Goal: Transaction & Acquisition: Purchase product/service

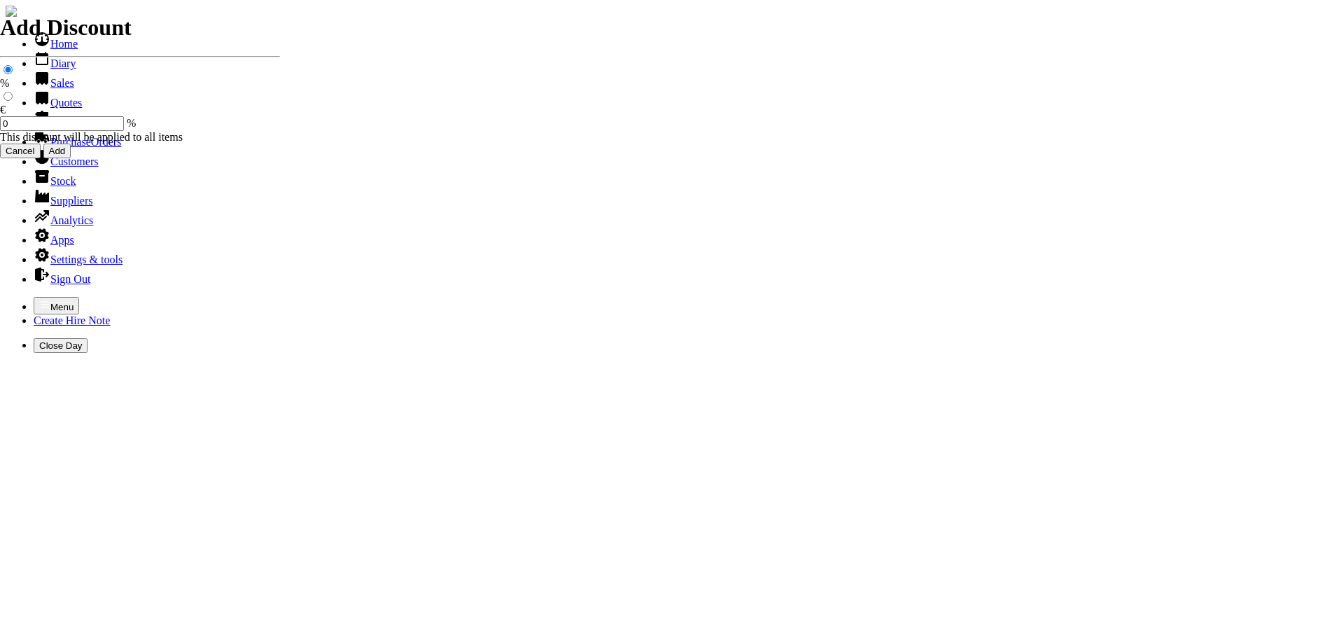
select select "HO"
drag, startPoint x: 0, startPoint y: 0, endPoint x: 4, endPoint y: 27, distance: 26.9
click at [41, 301] on icon "button" at bounding box center [45, 304] width 8 height 6
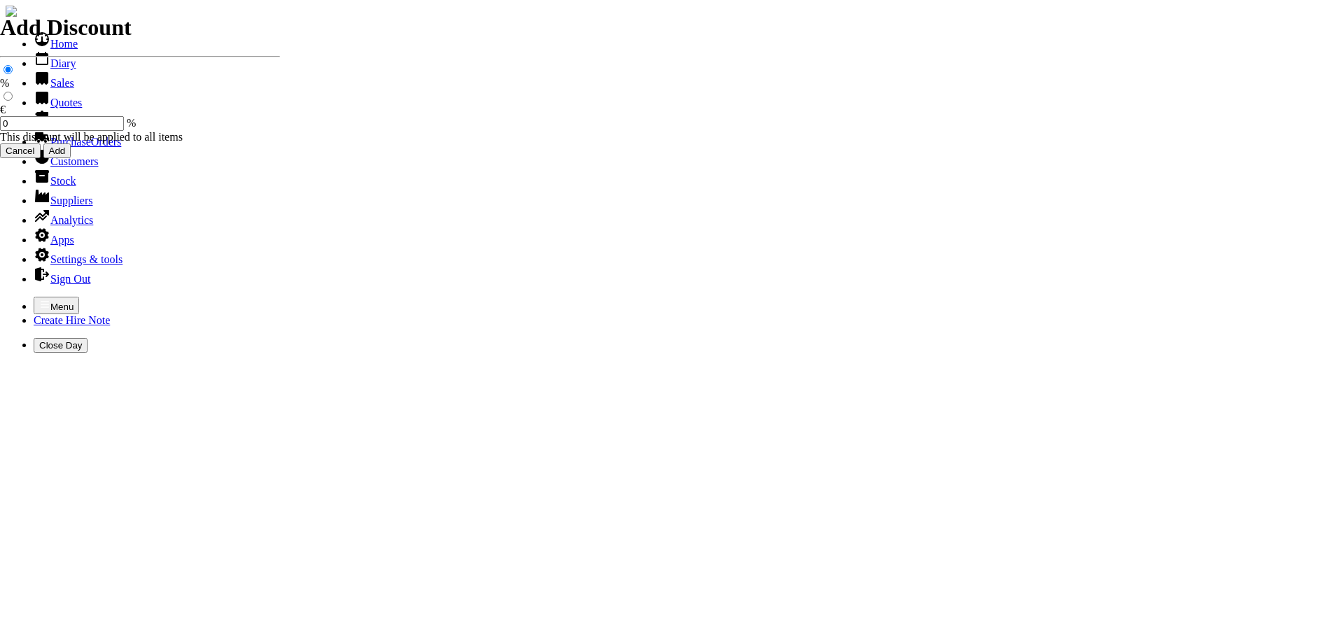
click at [46, 128] on link "Hire Notes" at bounding box center [67, 122] width 66 height 12
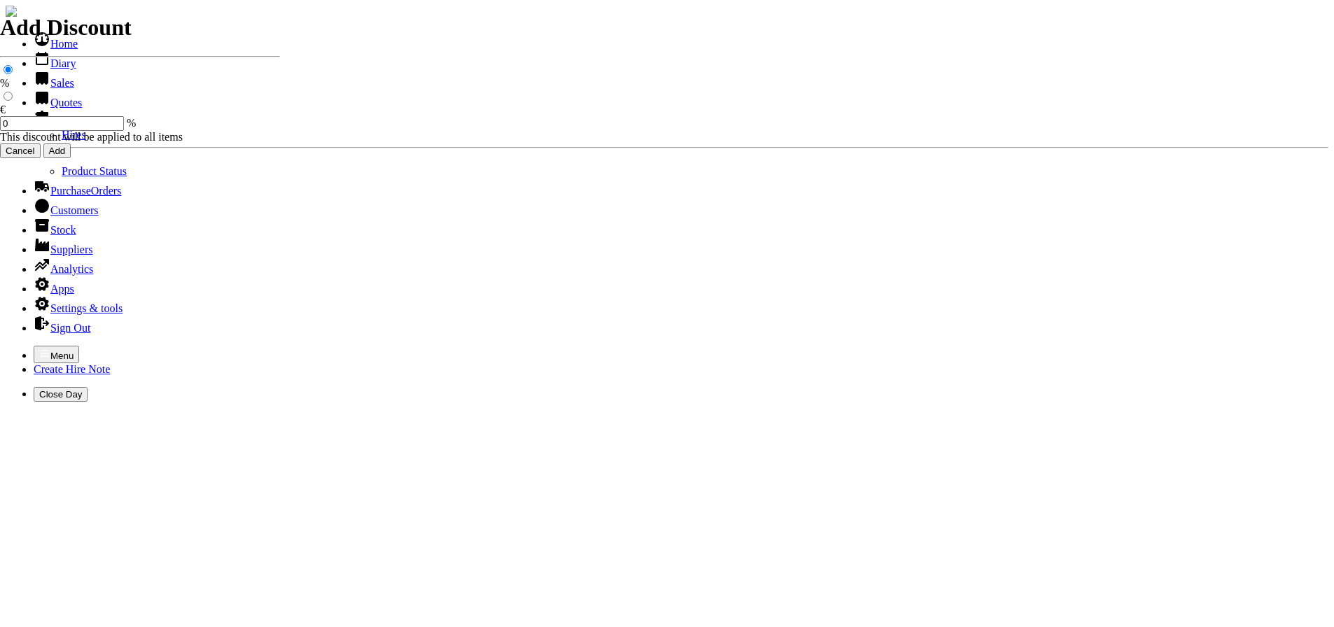
click at [62, 141] on link "Hires" at bounding box center [74, 135] width 25 height 12
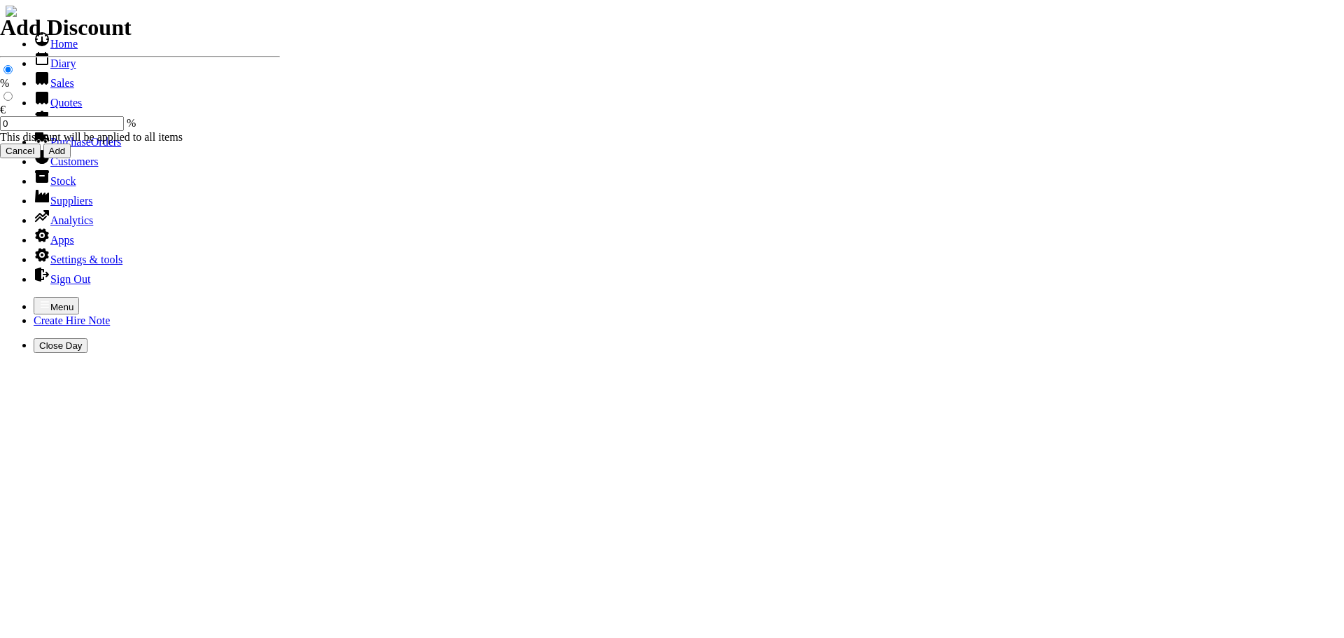
type input "pdc"
type input "[PERSON_NAME]"
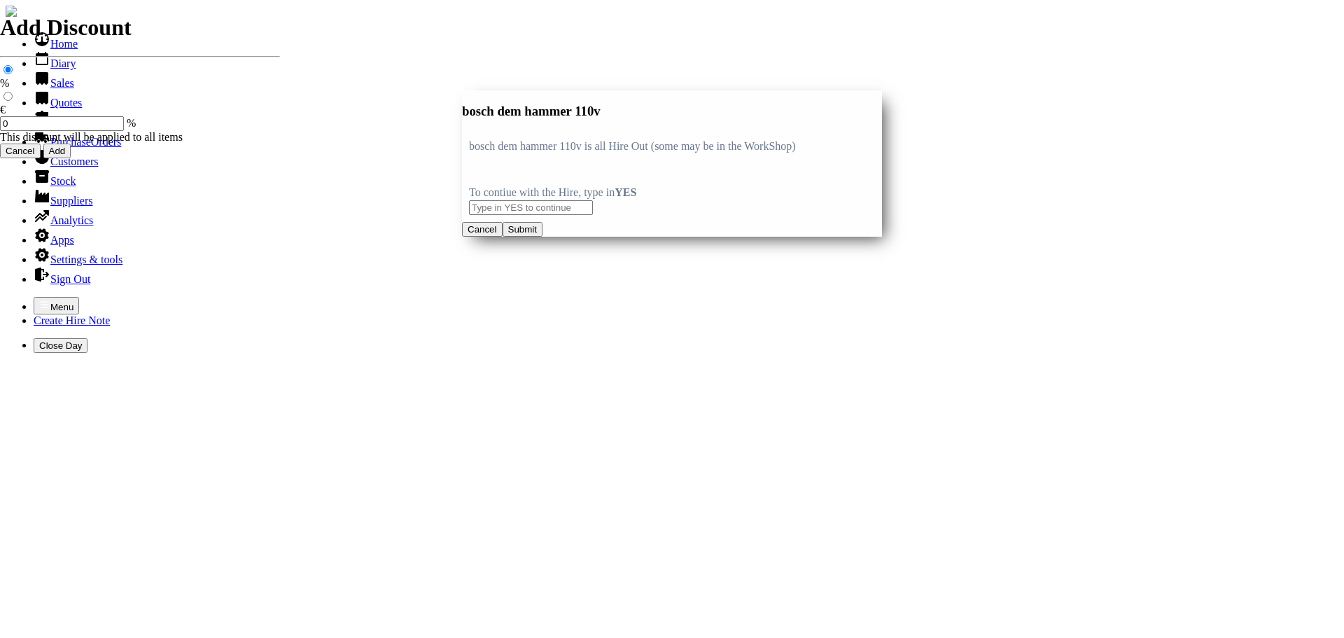
type input "bosch dem hammer 110v"
click at [506, 210] on input "text" at bounding box center [531, 207] width 124 height 15
type input "YES"
click at [543, 237] on button "Submit" at bounding box center [523, 229] width 40 height 15
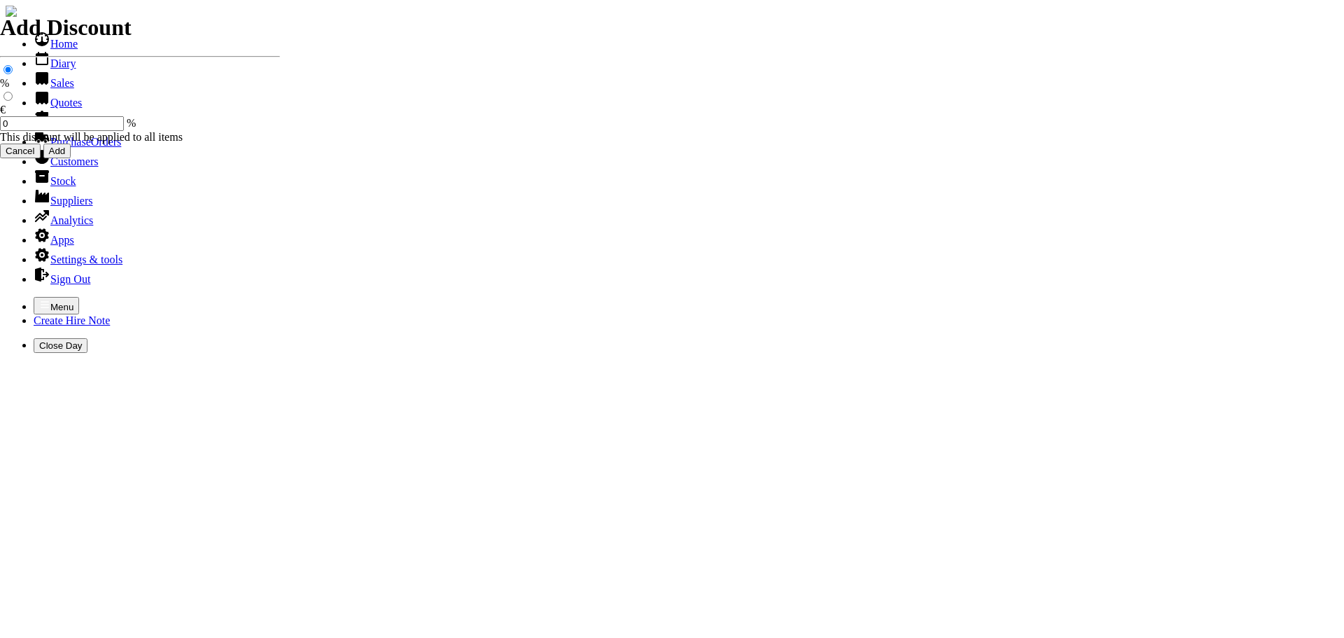
type input "40.00"
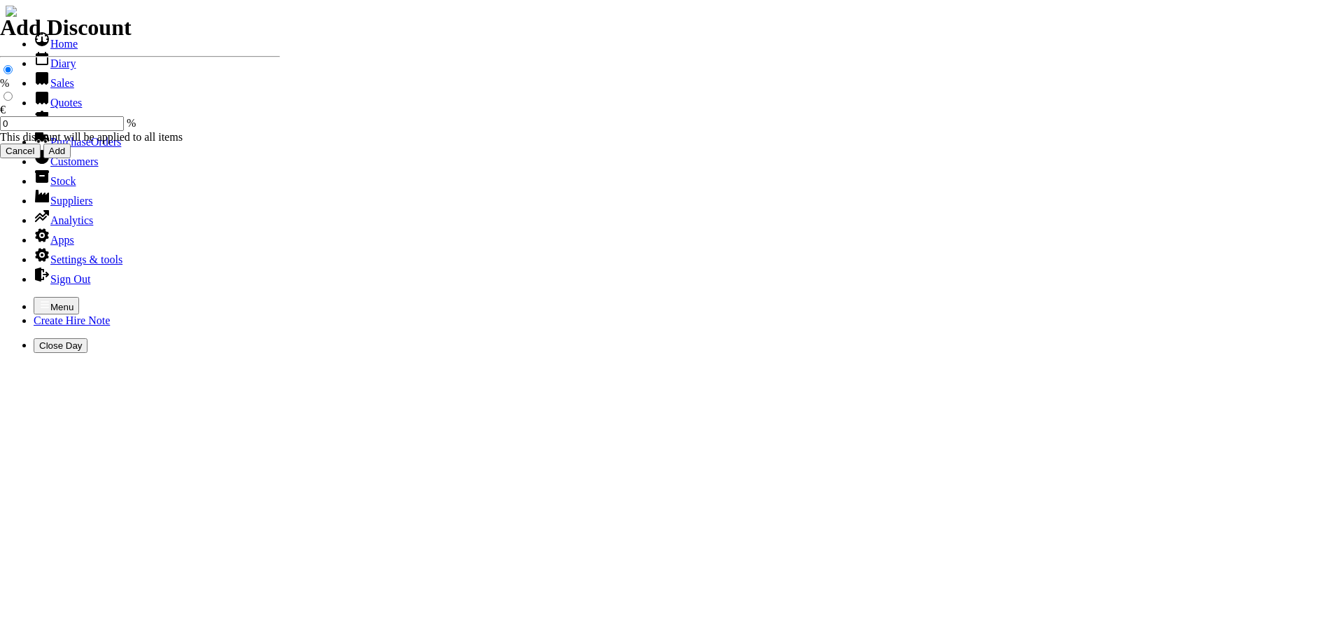
type input "bosch dem hammer 110v c/w steels"
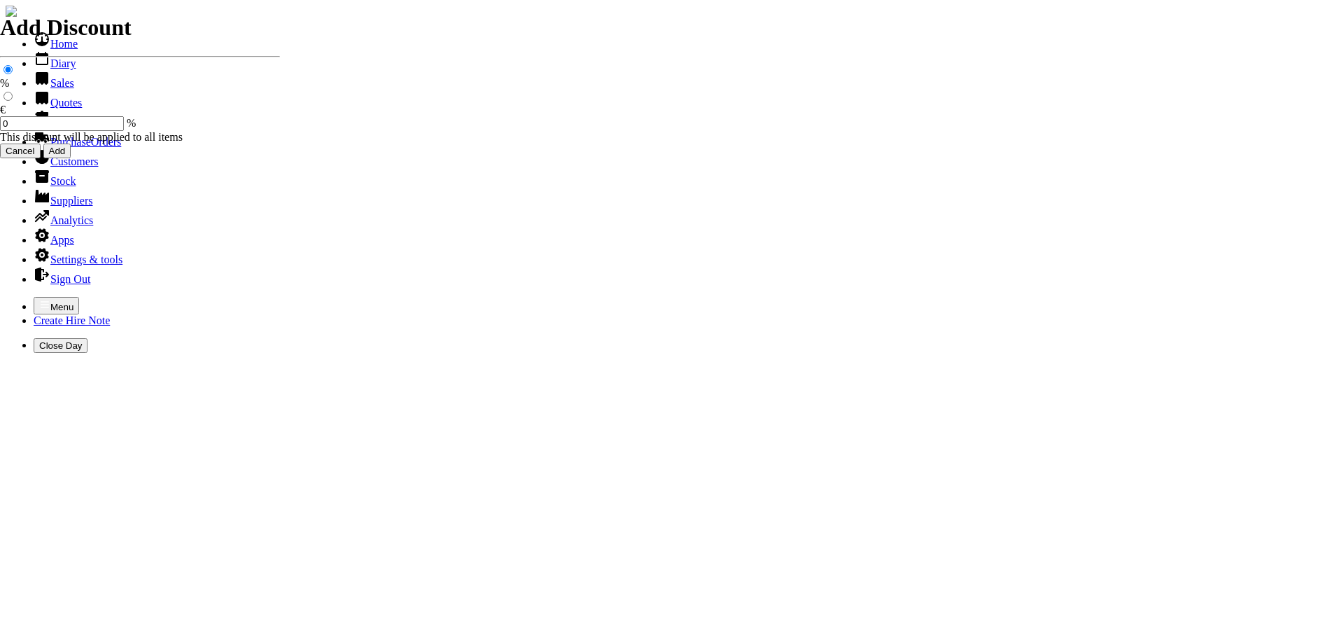
type input "[DATE]"
type input "n"
type input "MICK"
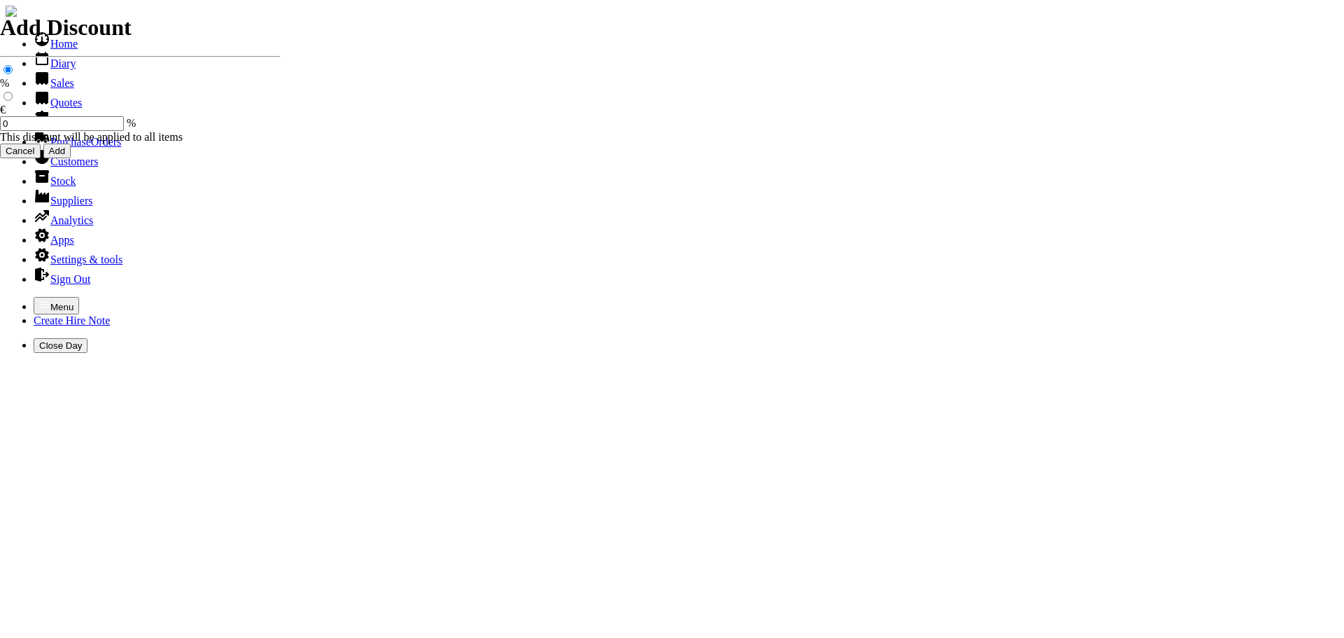
select select "HO"
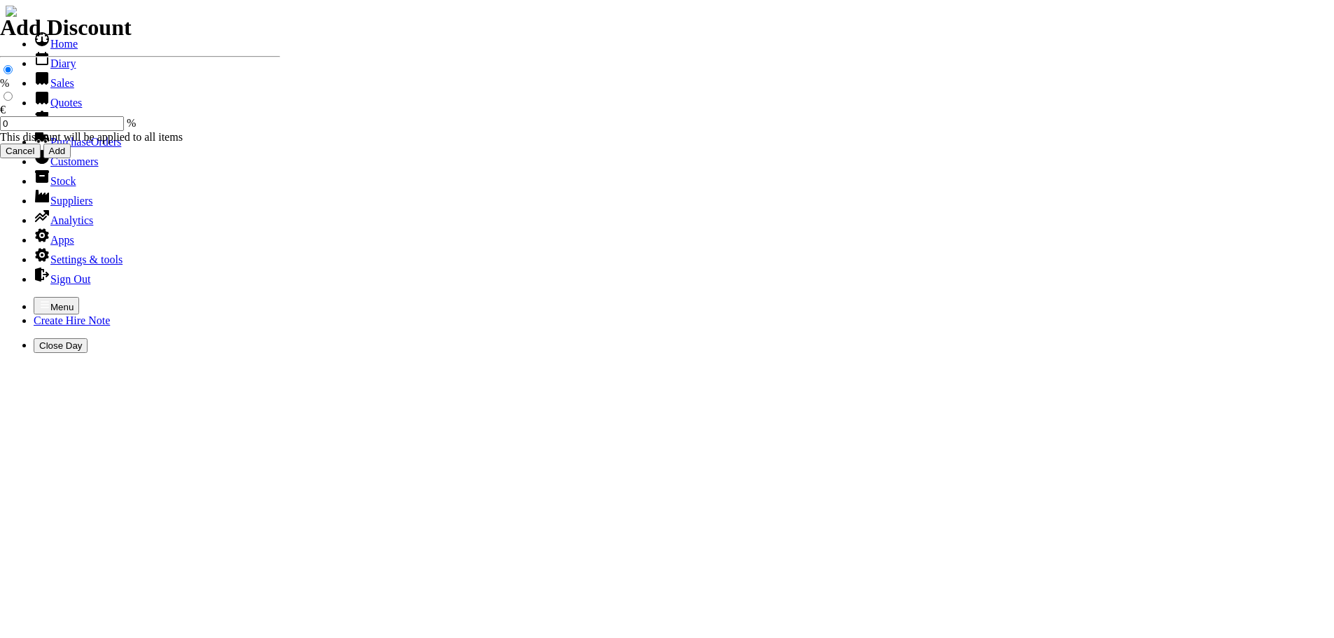
click at [41, 301] on icon "button" at bounding box center [45, 304] width 8 height 6
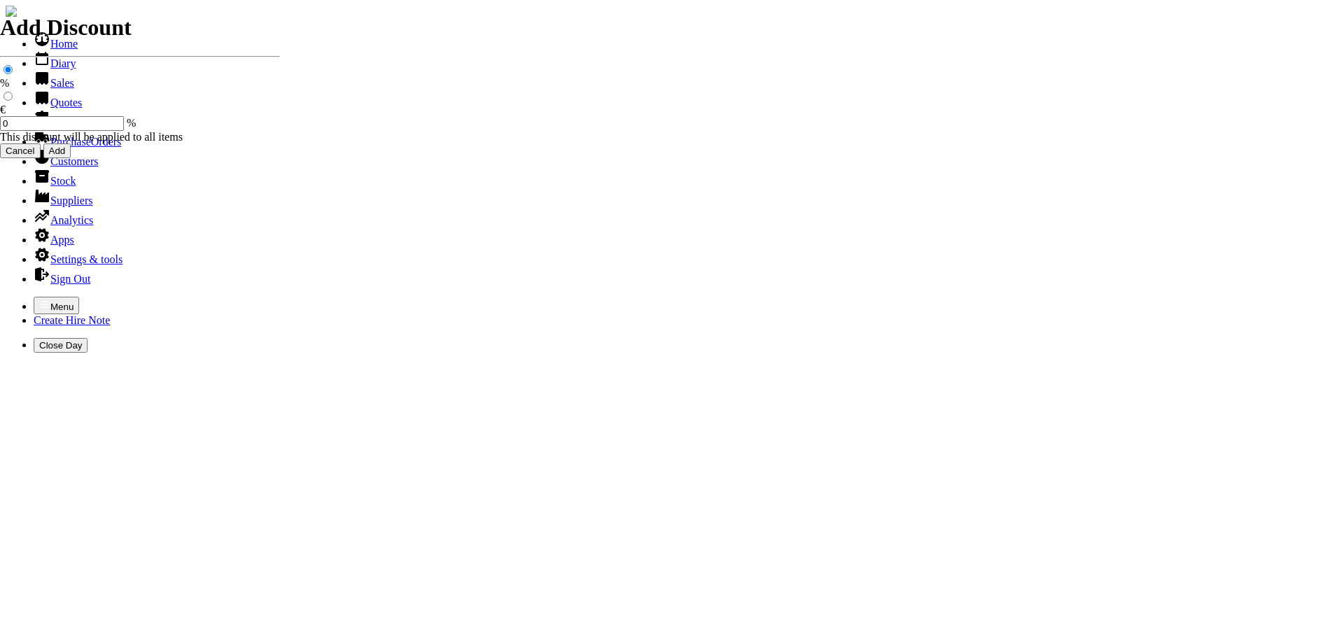
click at [50, 128] on link "Hire Notes" at bounding box center [67, 122] width 66 height 12
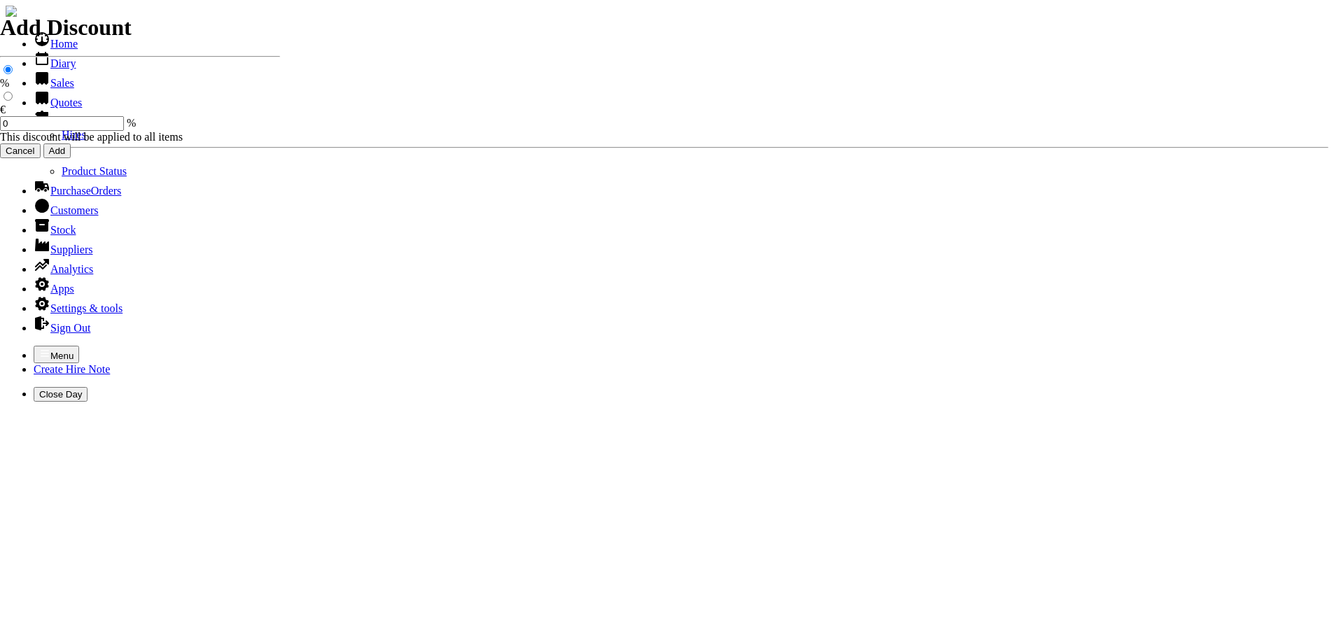
click at [62, 141] on link "Hires" at bounding box center [74, 135] width 25 height 12
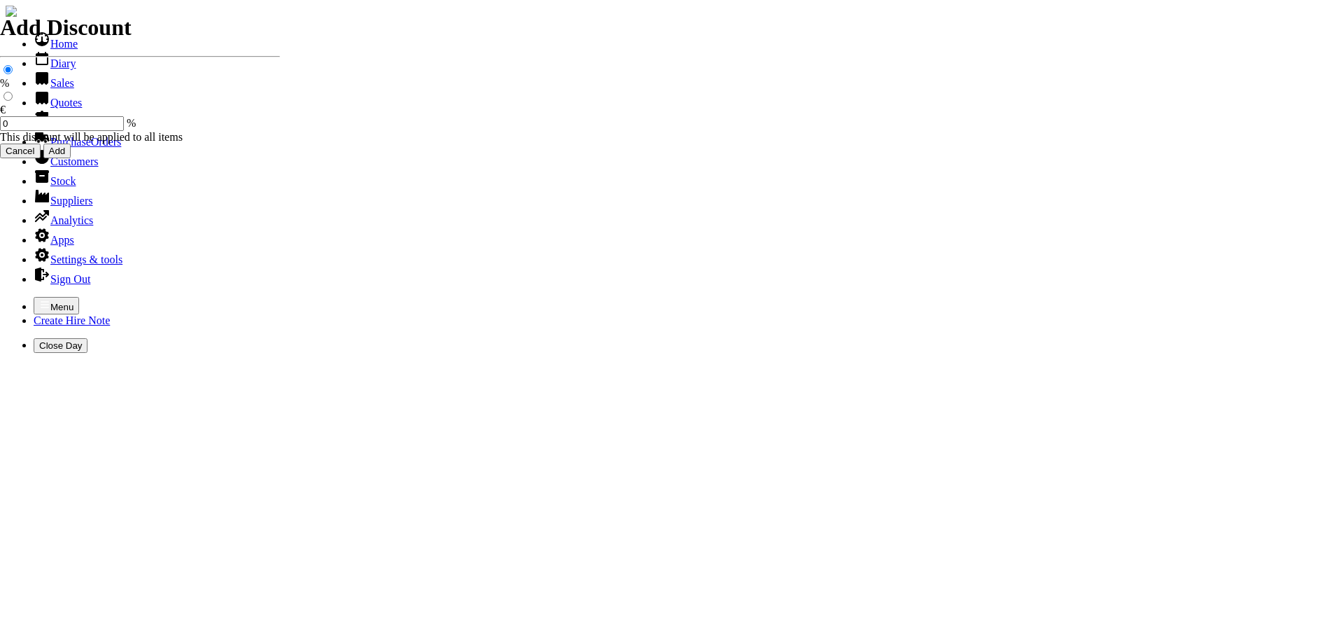
type input "pdc"
type input "[PERSON_NAME]"
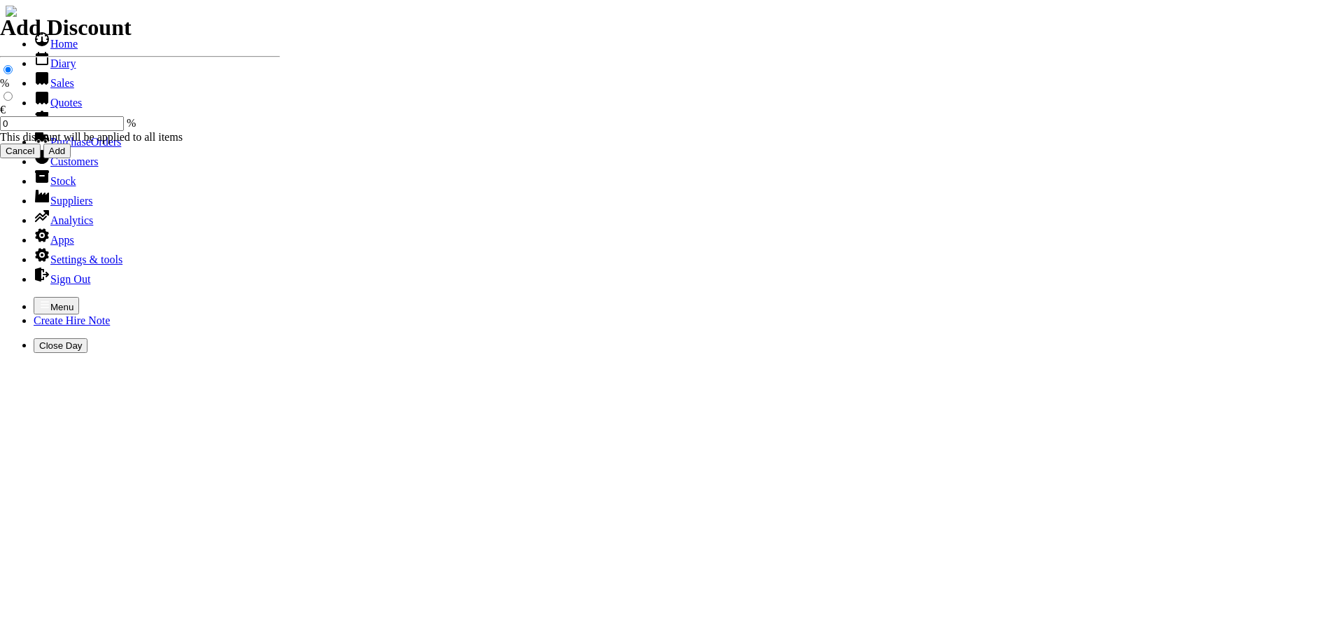
type input "HIRE OF GOODS"
type input "H"
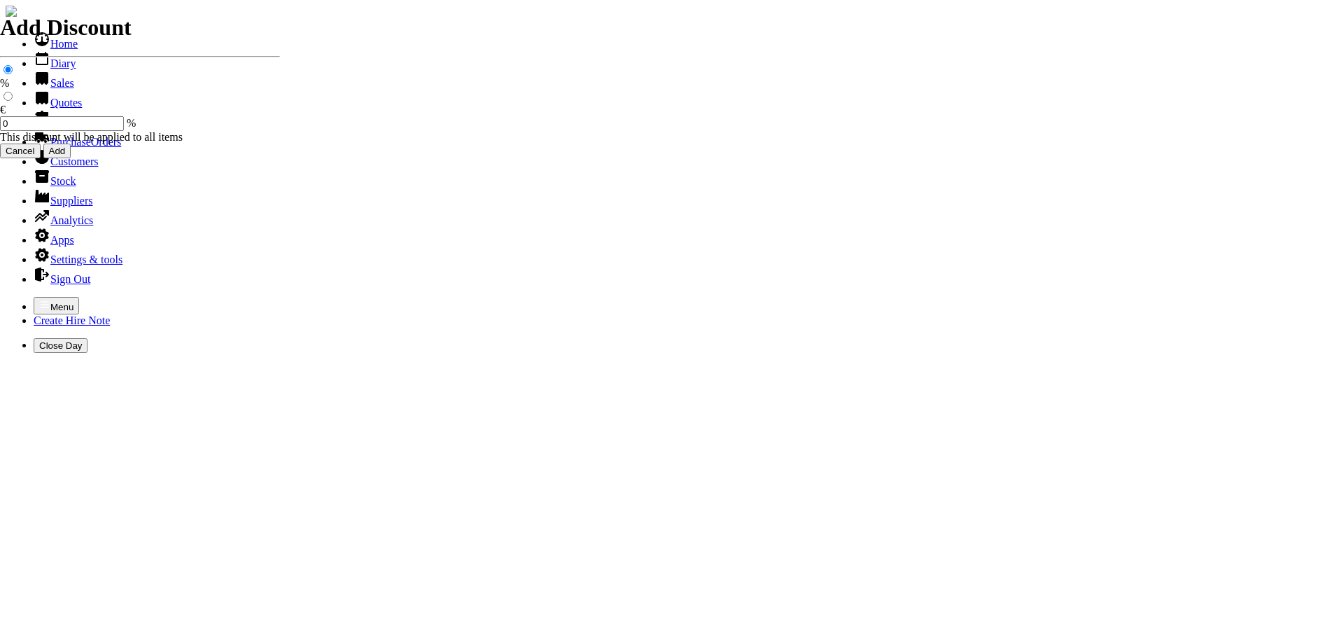
type input "BOSCH DEM HAMMER 110V C/W STEELS"
type input "40.00"
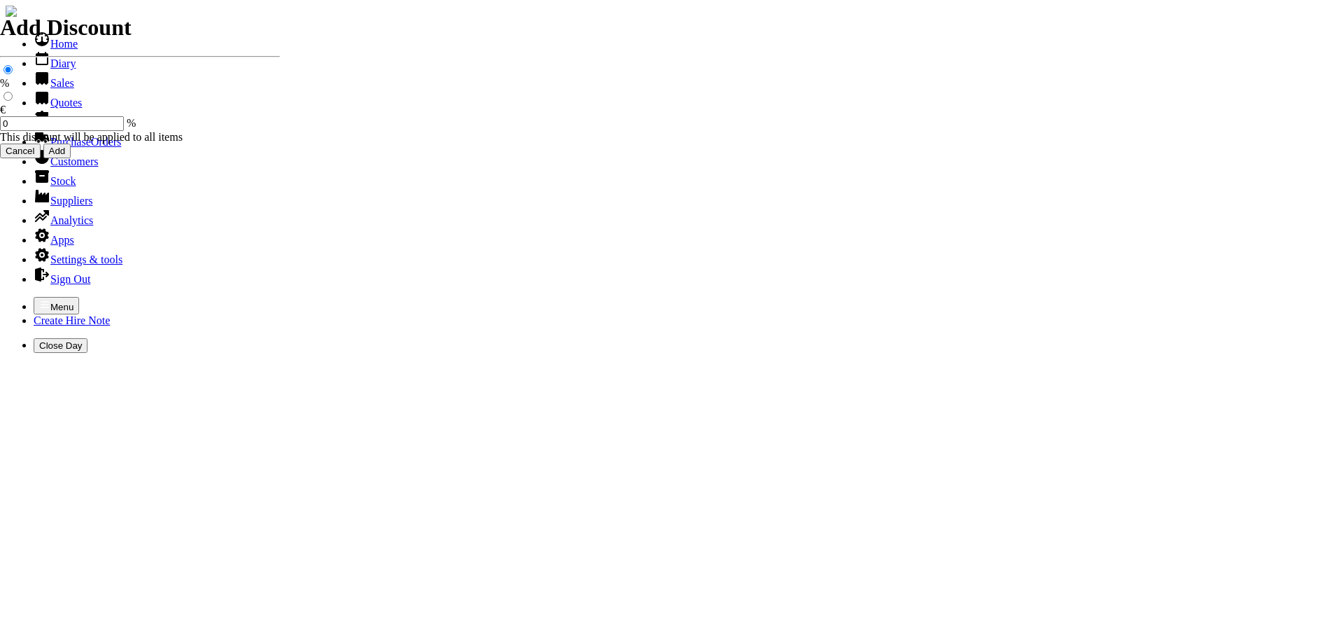
type input "[DATE]"
type input "440000727"
type input "[EMAIL_ADDRESS][DOMAIN_NAME]"
type input "[PERSON_NAME]"
